Goal: Transaction & Acquisition: Purchase product/service

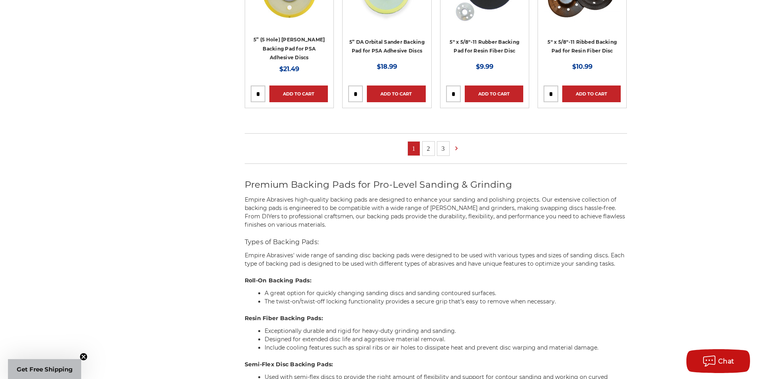
scroll to position [597, 0]
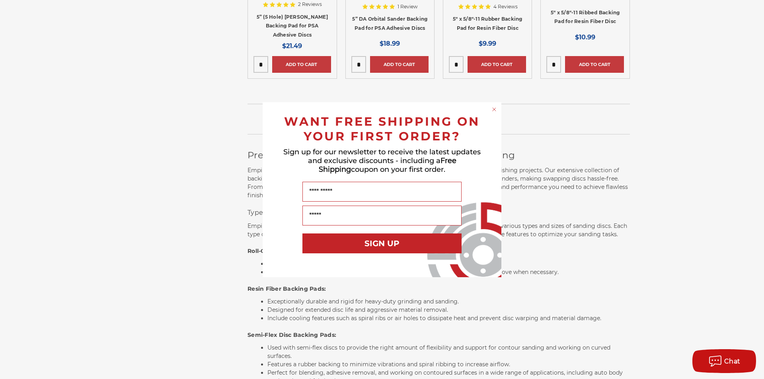
click at [494, 110] on circle "Close dialog" at bounding box center [494, 109] width 8 height 8
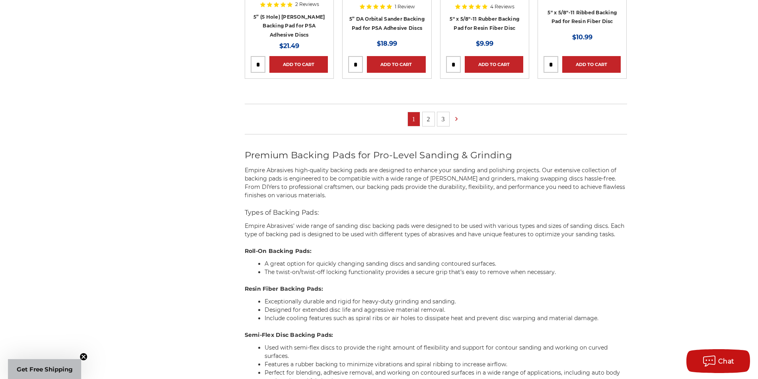
click at [428, 120] on link "2" at bounding box center [428, 119] width 12 height 14
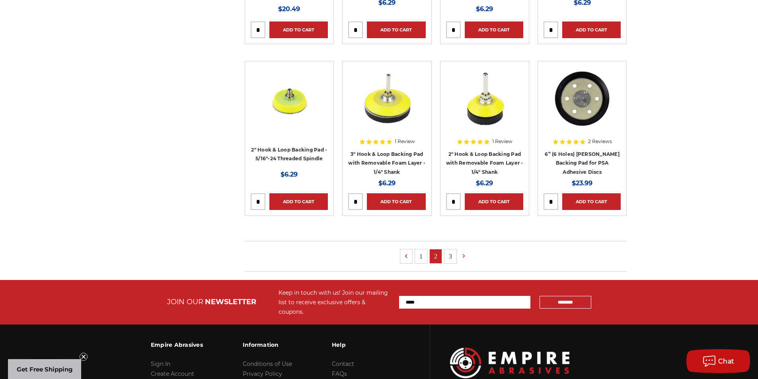
scroll to position [477, 0]
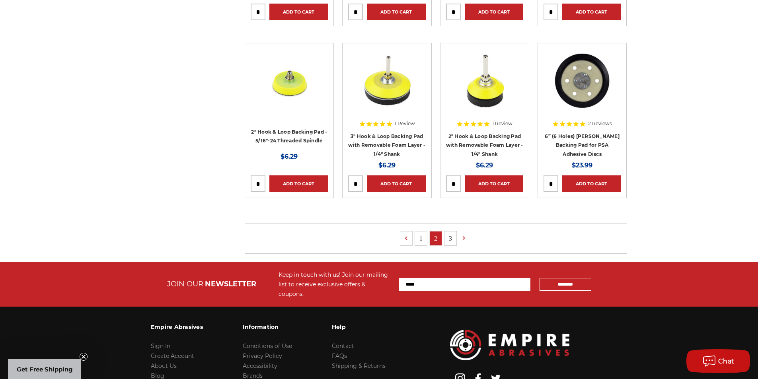
click at [451, 238] on link "3" at bounding box center [450, 238] width 12 height 14
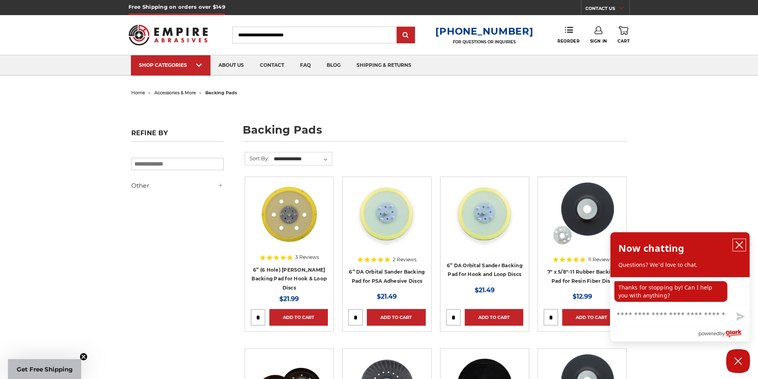
click at [740, 241] on icon "close chatbox" at bounding box center [739, 245] width 8 height 8
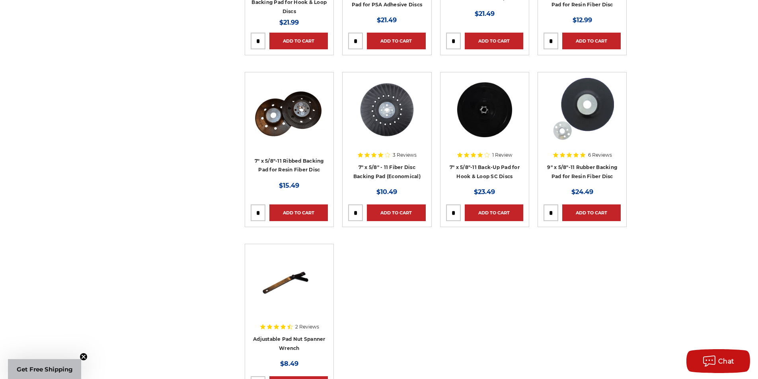
scroll to position [278, 0]
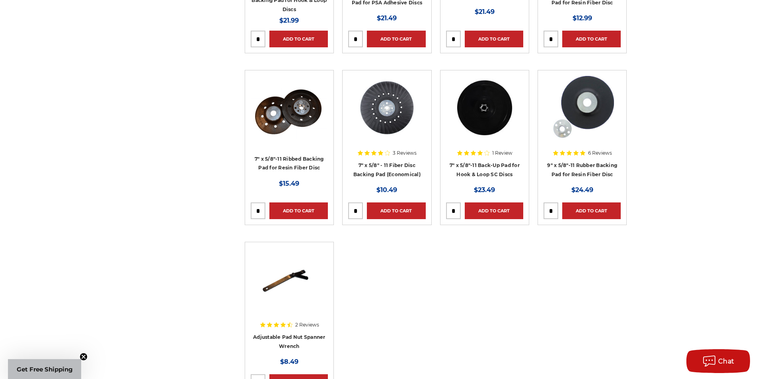
click at [585, 105] on img at bounding box center [582, 108] width 64 height 64
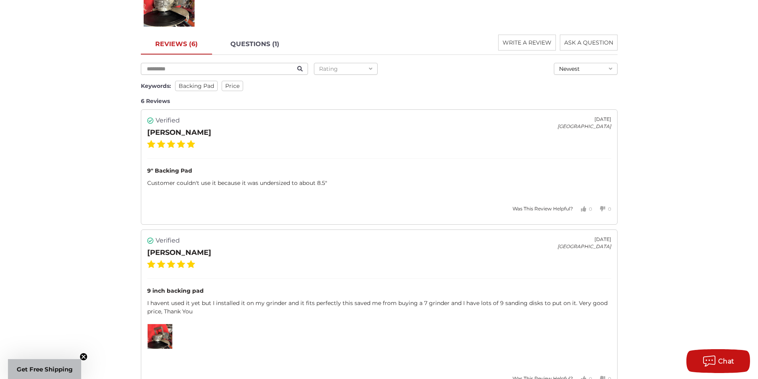
scroll to position [994, 0]
